Goal: Answer question/provide support: Answer question/provide support

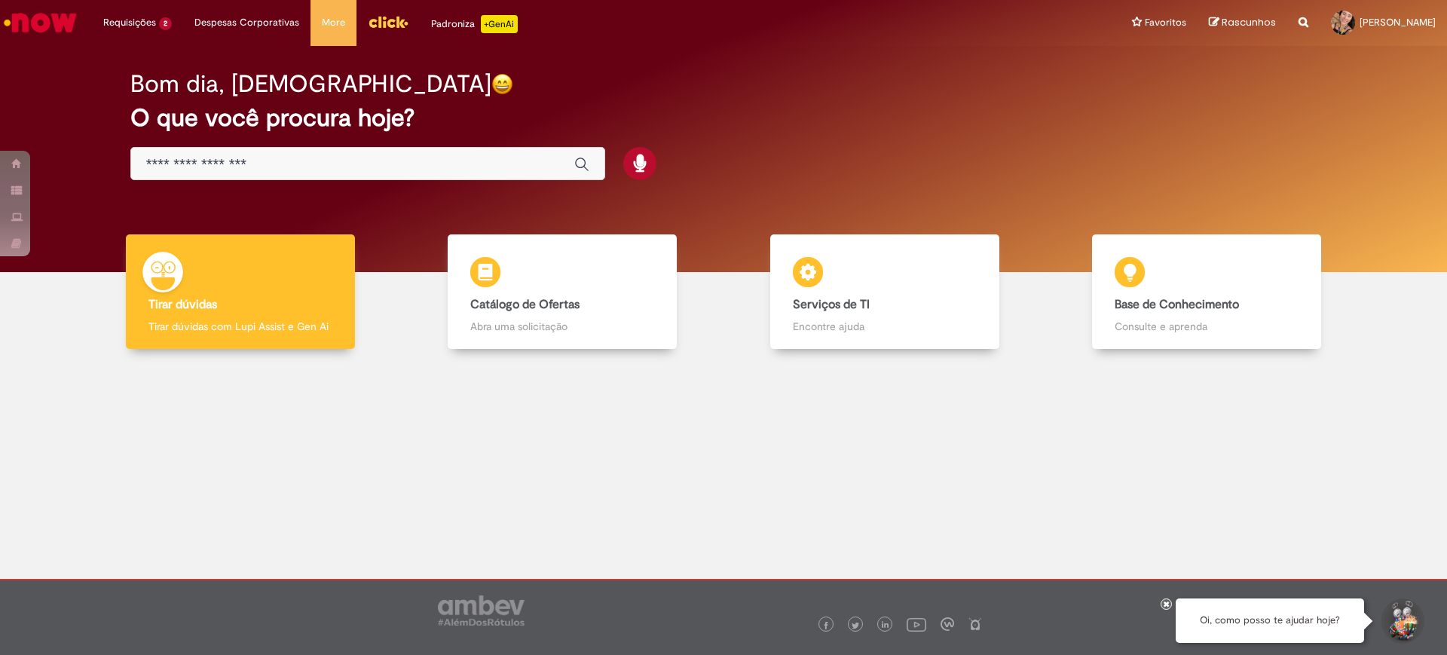
click at [139, 5] on li "Requisições 2 Exibir Todas as Solicitações Emissão Nota Fiscal de Serviço 4d at…" at bounding box center [137, 22] width 91 height 45
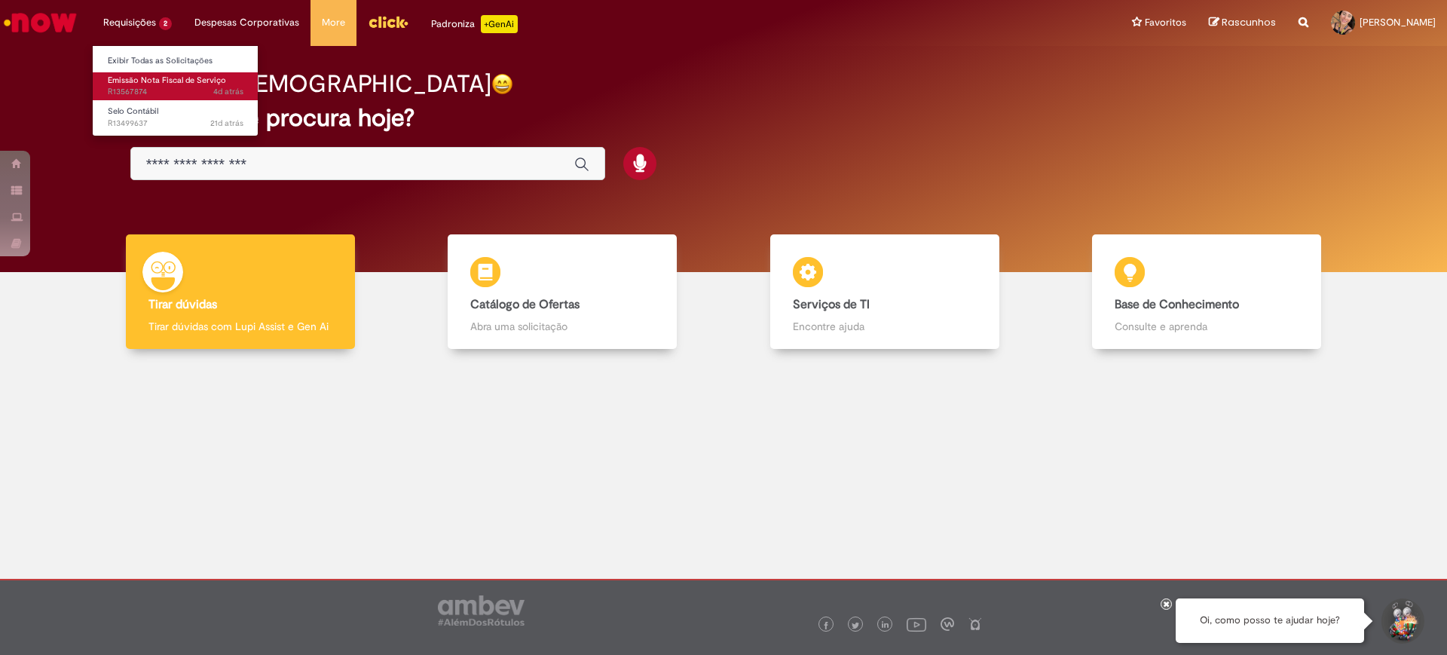
click at [175, 90] on span "4d atrás 4 dias atrás R13567874" at bounding box center [176, 92] width 136 height 12
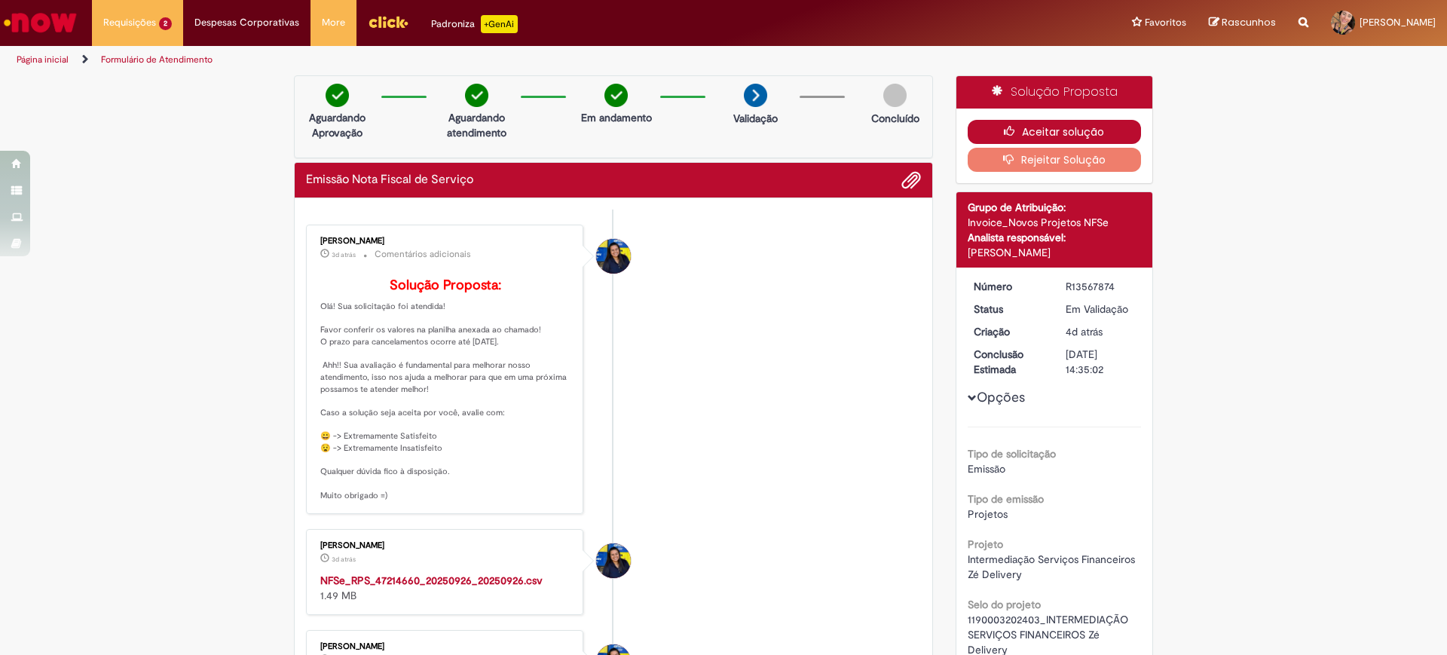
click at [1032, 124] on button "Aceitar solução" at bounding box center [1055, 132] width 174 height 24
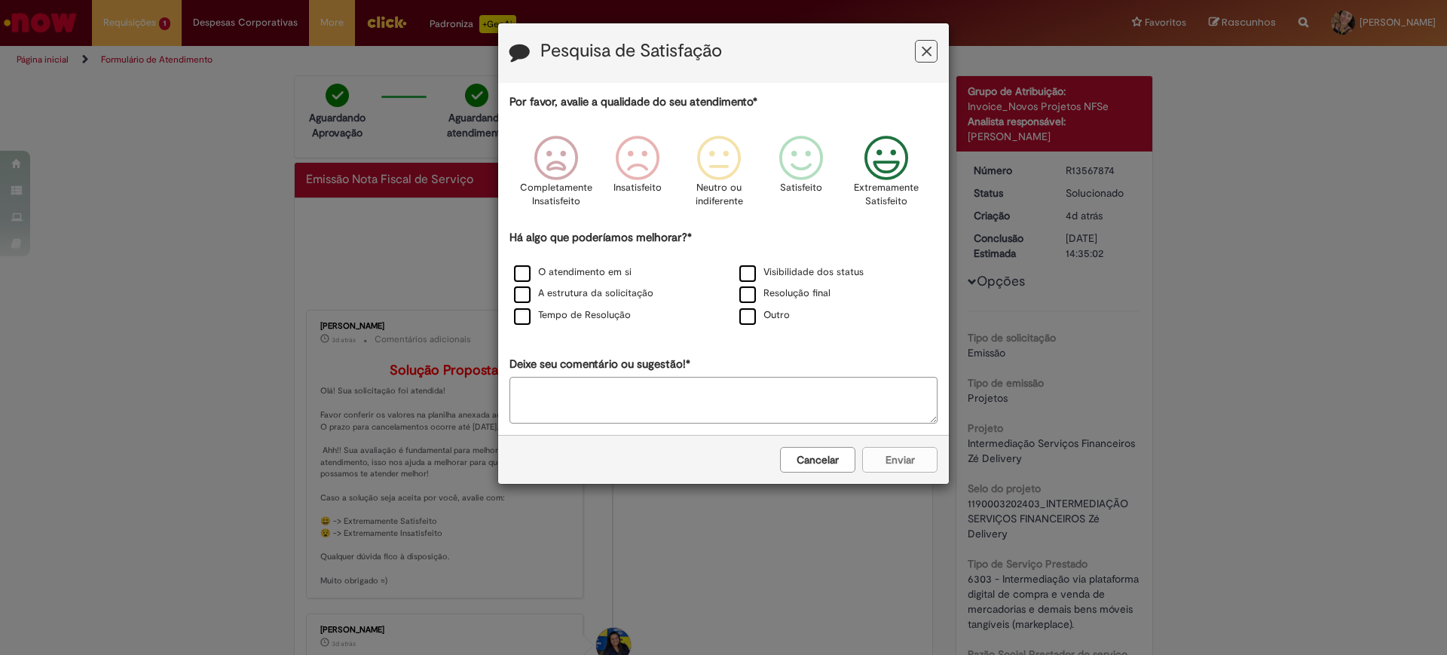
click at [887, 149] on icon "Feedback" at bounding box center [887, 158] width 57 height 45
click at [822, 385] on textarea "Deixe seu comentário ou sugestão!*" at bounding box center [724, 400] width 428 height 47
click at [904, 457] on div "Cancelar Enviar" at bounding box center [723, 459] width 451 height 49
click at [886, 154] on icon "Feedback" at bounding box center [887, 158] width 57 height 45
click at [608, 386] on textarea "*********" at bounding box center [724, 400] width 428 height 47
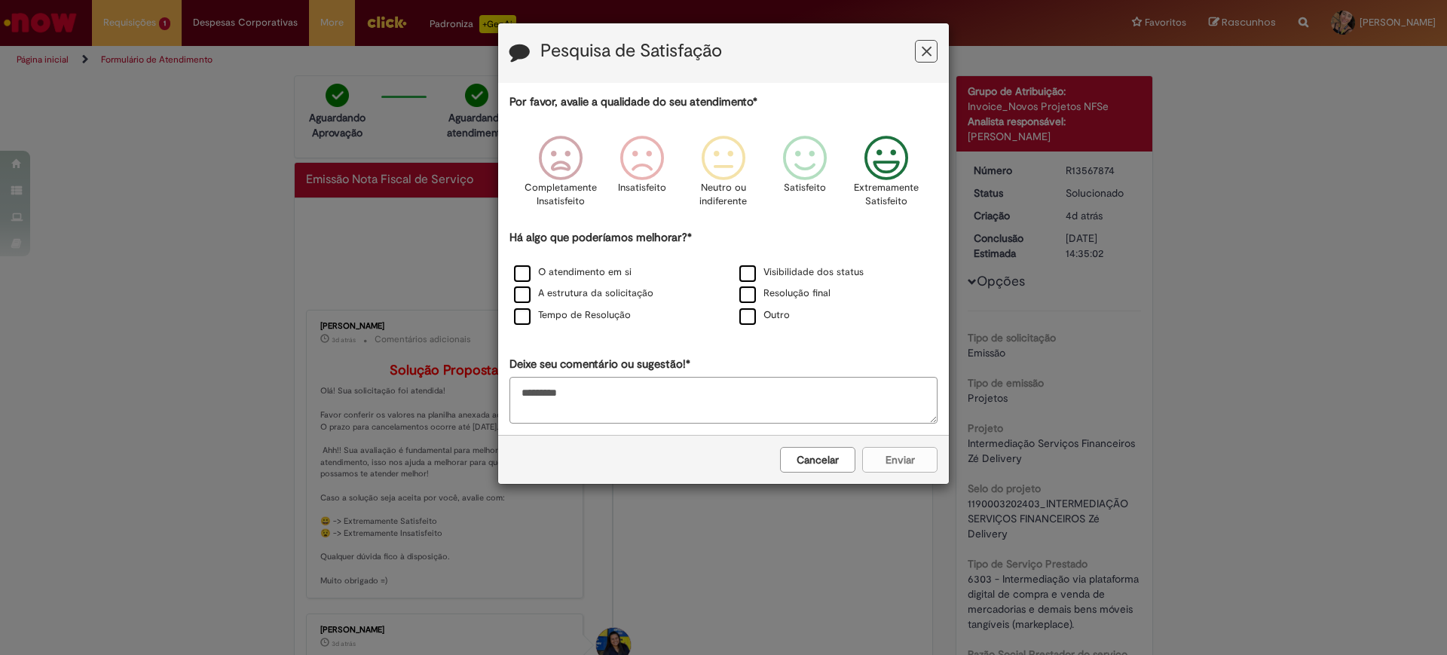
click at [906, 458] on div "Cancelar Enviar" at bounding box center [723, 459] width 451 height 49
click at [901, 149] on icon "Feedback" at bounding box center [887, 158] width 57 height 45
click at [887, 474] on div "Cancelar Enviar" at bounding box center [723, 459] width 451 height 49
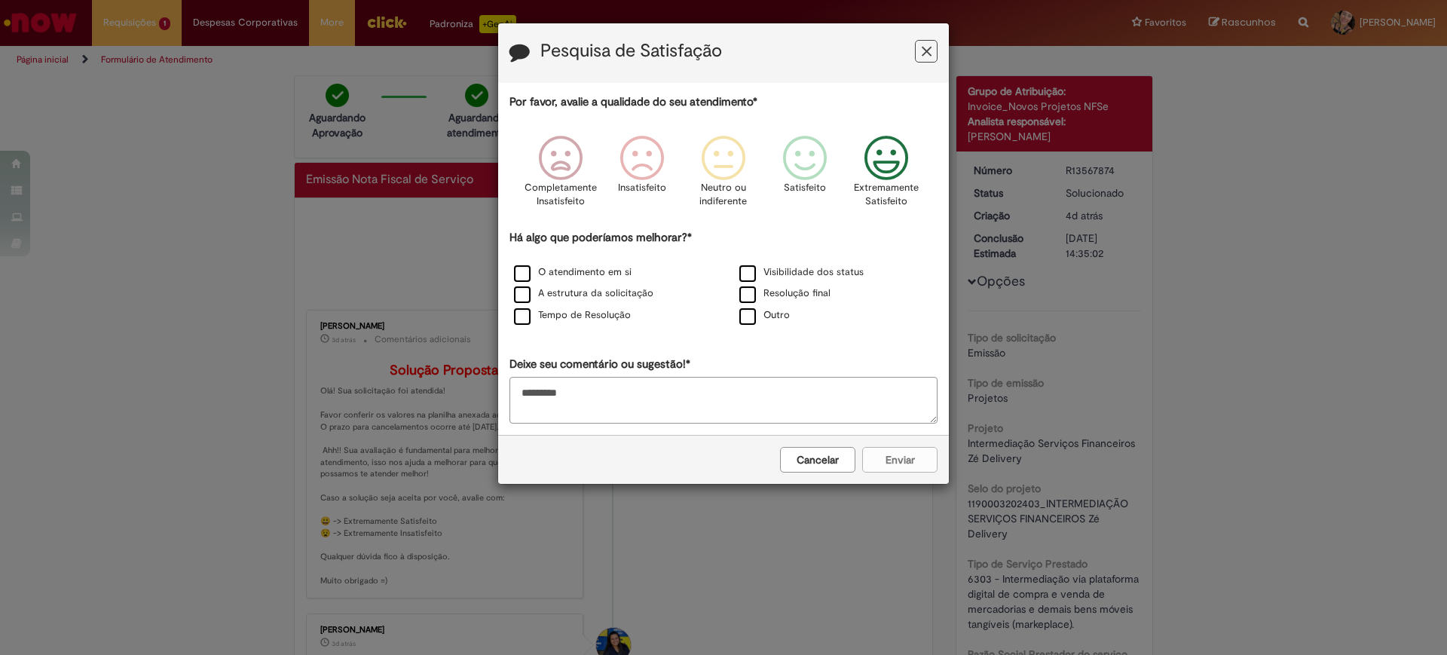
click at [685, 405] on textarea "*********" at bounding box center [724, 400] width 428 height 47
click at [803, 286] on div "Resolução final" at bounding box center [836, 294] width 222 height 19
click at [890, 452] on div "Cancelar Enviar" at bounding box center [723, 459] width 451 height 49
click at [743, 274] on label "Visibilidade dos status" at bounding box center [802, 272] width 124 height 14
click at [744, 295] on label "Resolução final" at bounding box center [785, 293] width 91 height 14
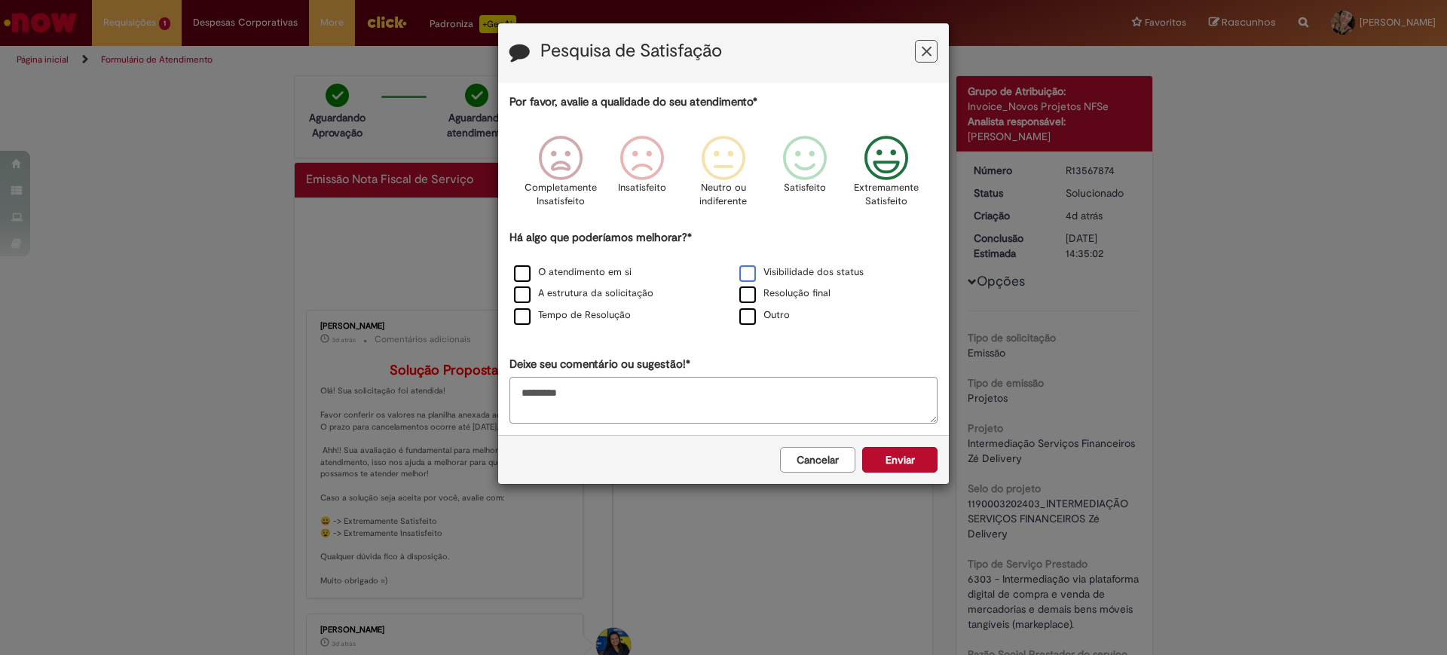
click at [752, 268] on label "Visibilidade dos status" at bounding box center [802, 272] width 124 height 14
click at [750, 295] on label "Resolução final" at bounding box center [785, 293] width 91 height 14
click at [751, 268] on label "Visibilidade dos status" at bounding box center [802, 272] width 124 height 14
click at [749, 315] on label "Outro" at bounding box center [765, 315] width 51 height 14
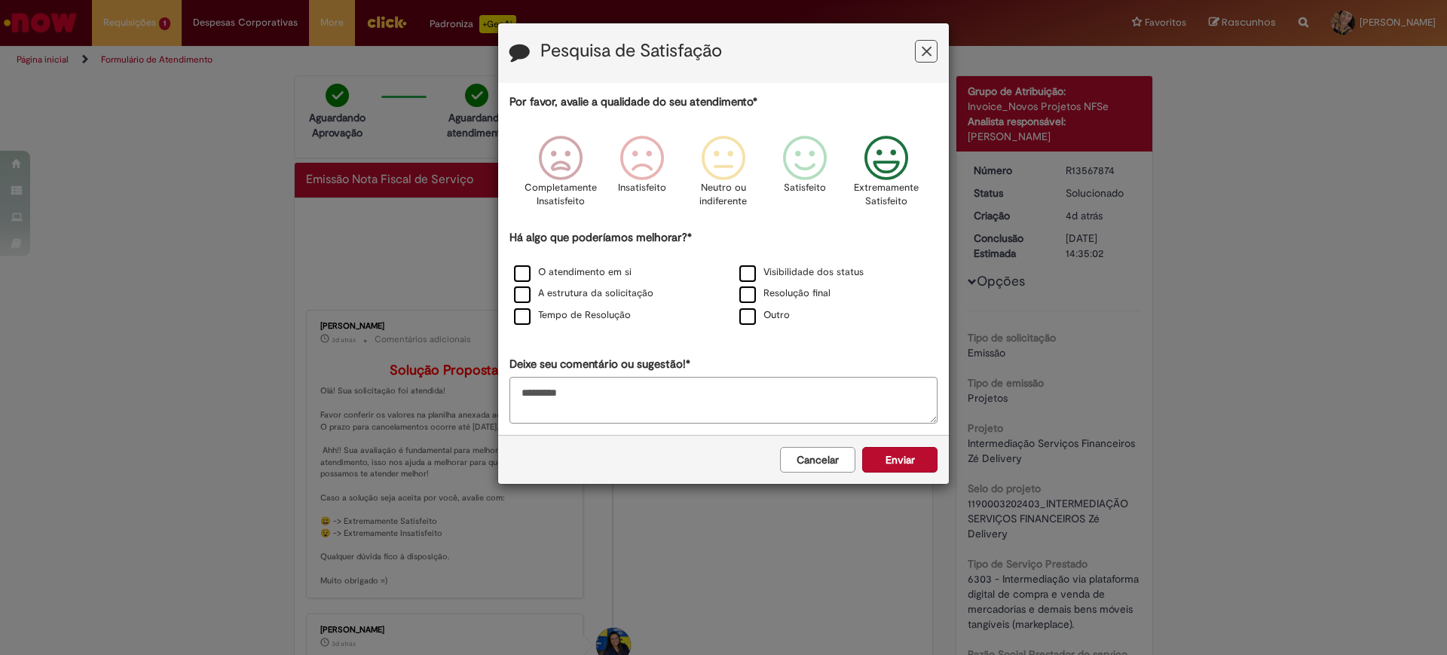
drag, startPoint x: 640, startPoint y: 401, endPoint x: 636, endPoint y: 408, distance: 7.8
click at [639, 403] on textarea "*********" at bounding box center [724, 400] width 428 height 47
type textarea "**********"
click at [922, 467] on button "Enviar" at bounding box center [899, 460] width 75 height 26
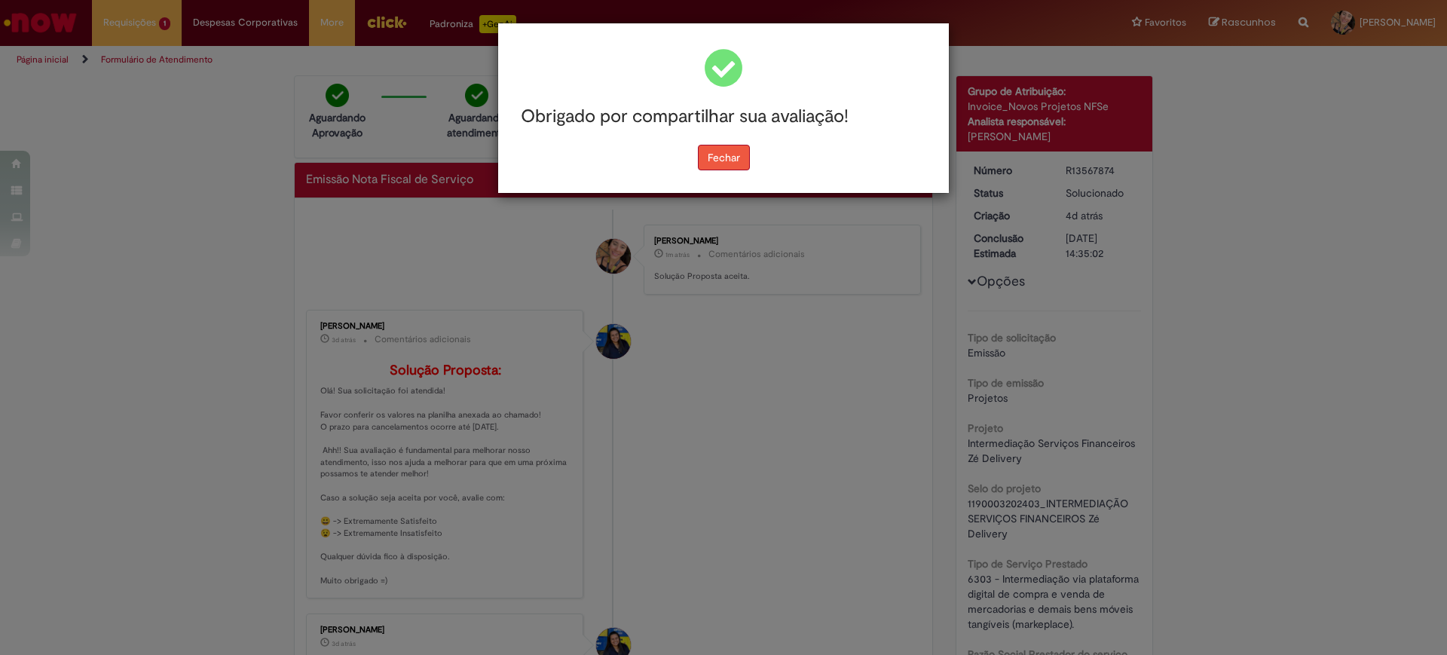
click at [729, 158] on button "Fechar" at bounding box center [724, 158] width 52 height 26
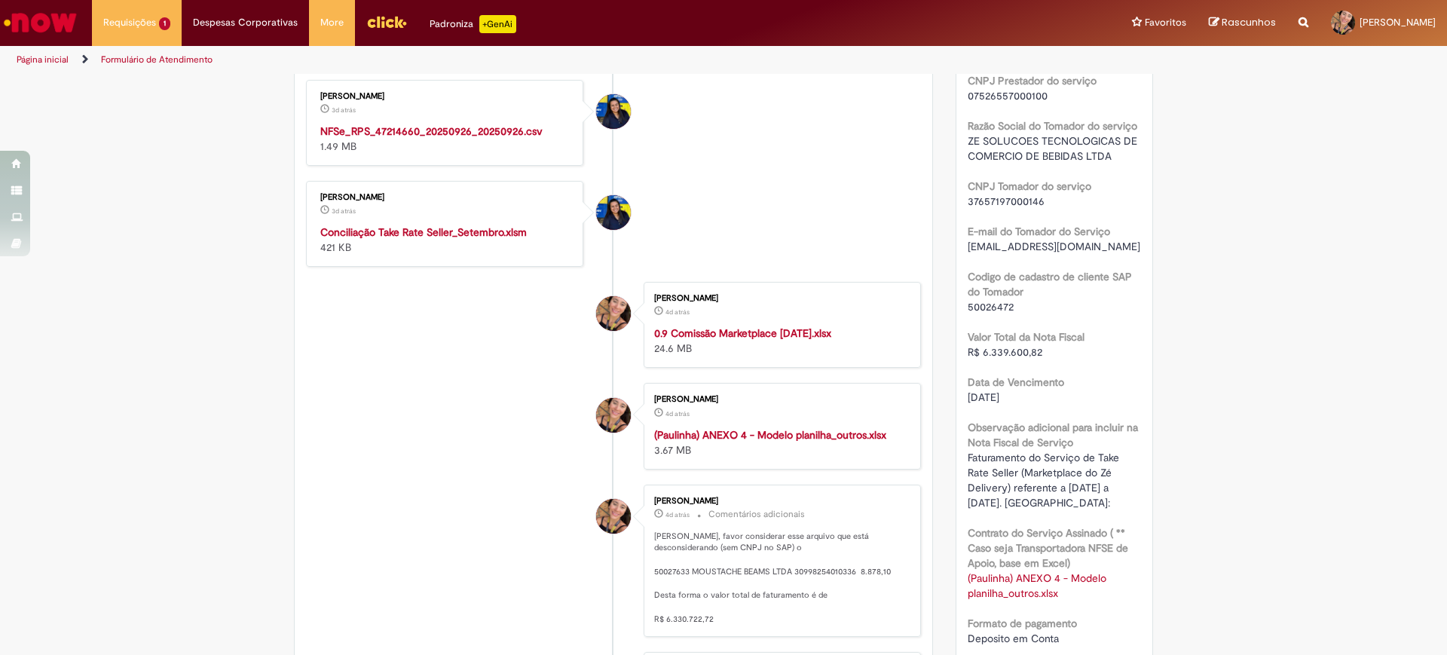
scroll to position [660, 0]
